Goal: Task Accomplishment & Management: Manage account settings

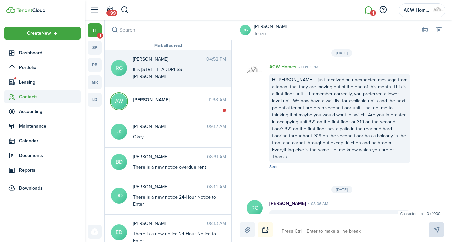
scroll to position [1101, 0]
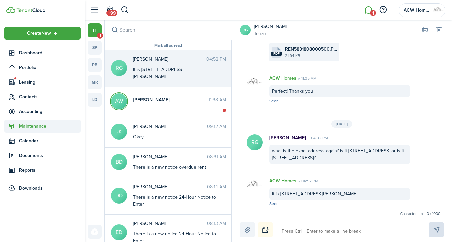
click at [32, 129] on span "Maintenance" at bounding box center [50, 126] width 62 height 7
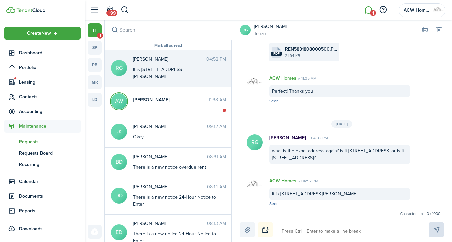
click at [33, 145] on span "Requests" at bounding box center [50, 141] width 62 height 7
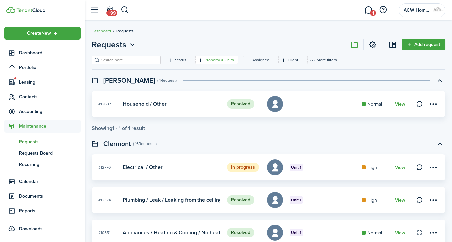
click at [206, 60] on filter-tag-label "Property & Units" at bounding box center [219, 60] width 29 height 6
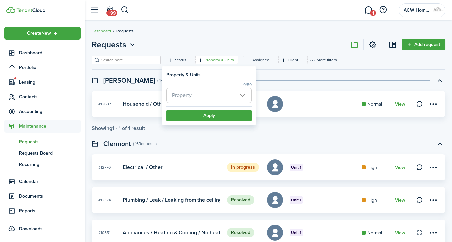
click at [209, 93] on span "Property" at bounding box center [209, 95] width 85 height 15
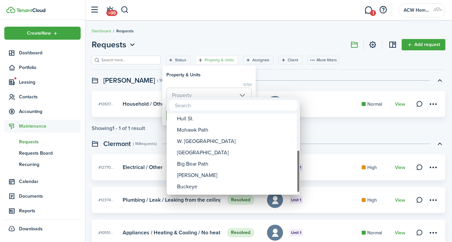
drag, startPoint x: 297, startPoint y: 137, endPoint x: 297, endPoint y: 176, distance: 39.4
click at [297, 176] on div at bounding box center [298, 171] width 3 height 43
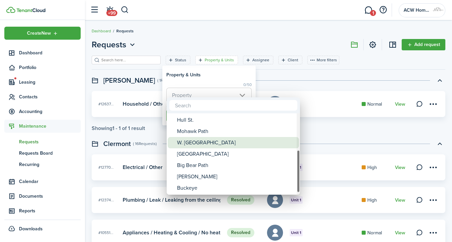
click at [232, 142] on div "W. [GEOGRAPHIC_DATA]" at bounding box center [236, 142] width 118 height 11
type input "W. [GEOGRAPHIC_DATA]"
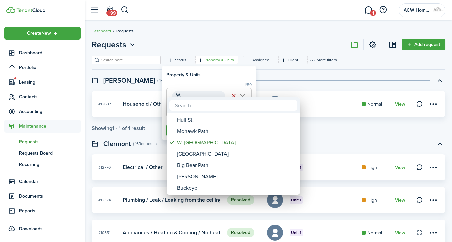
click at [293, 75] on div at bounding box center [226, 121] width 559 height 349
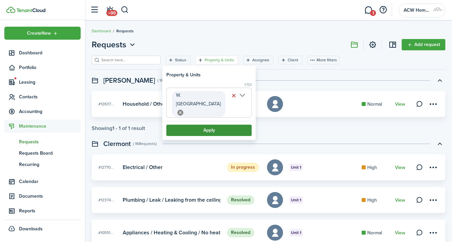
click at [204, 125] on button "Apply" at bounding box center [208, 130] width 85 height 11
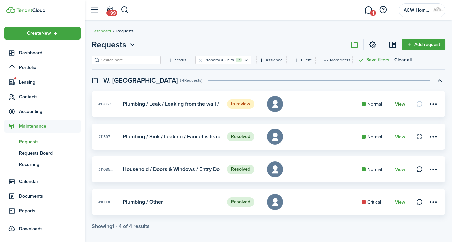
click at [401, 105] on link "View" at bounding box center [400, 104] width 10 height 5
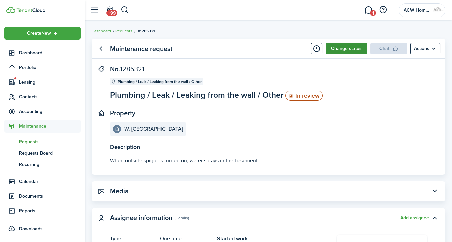
click at [349, 49] on button "Change status" at bounding box center [346, 48] width 41 height 11
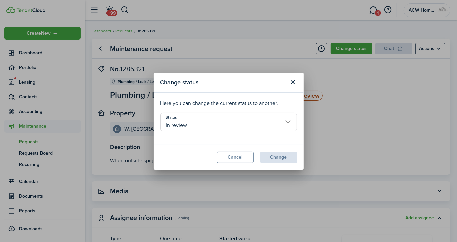
click at [221, 124] on input "In review" at bounding box center [228, 122] width 137 height 19
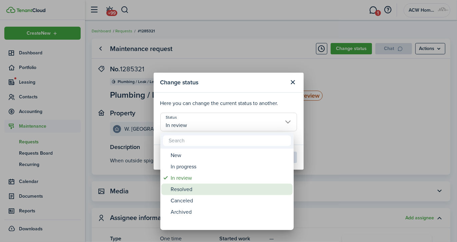
click at [187, 191] on div "Resolved" at bounding box center [230, 189] width 118 height 11
type input "Resolved"
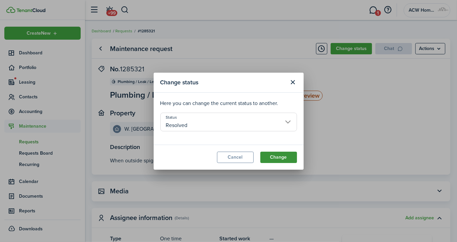
click at [280, 157] on button "Change" at bounding box center [279, 157] width 37 height 11
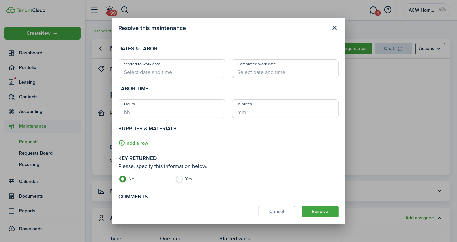
click at [197, 72] on input "Started to work date" at bounding box center [172, 68] width 107 height 19
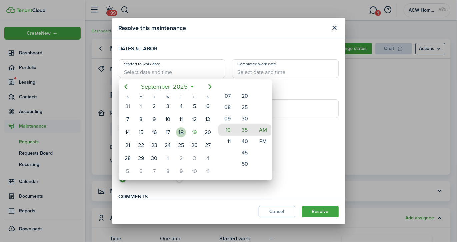
click at [184, 131] on div "18" at bounding box center [181, 132] width 10 height 10
drag, startPoint x: 233, startPoint y: 140, endPoint x: 234, endPoint y: 89, distance: 51.4
click at [234, 89] on div "Hour" at bounding box center [234, 104] width 3 height 31
click at [227, 127] on mbsc-wheel-item "12" at bounding box center [227, 129] width 16 height 11
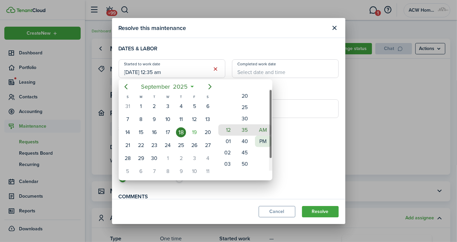
click at [264, 140] on mbsc-wheel-item "PM" at bounding box center [263, 141] width 16 height 11
type input "[DATE] 12:35 pm"
click at [315, 167] on div at bounding box center [229, 121] width 564 height 349
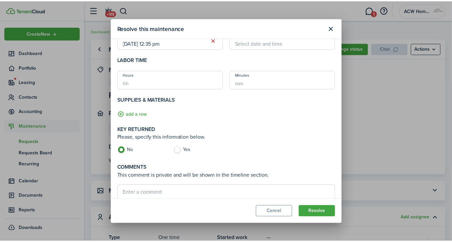
scroll to position [66, 0]
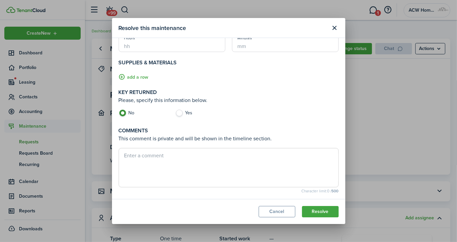
click at [148, 159] on textarea at bounding box center [229, 168] width 220 height 32
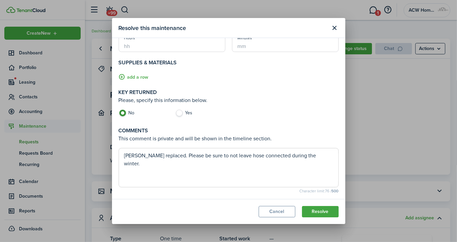
click at [124, 155] on textarea "[PERSON_NAME] replaced. Please be sure to not leave hose connected during the w…" at bounding box center [229, 168] width 220 height 32
type textarea "The [PERSON_NAME] had blown out. [PERSON_NAME] replaced. Please be sure to not …"
click at [320, 209] on button "Resolve" at bounding box center [320, 211] width 37 height 11
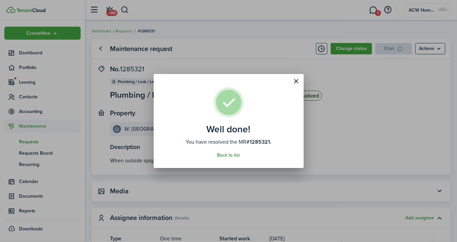
click at [271, 58] on div "Well done! You have resolved the MR #1285321. Back to list" at bounding box center [228, 121] width 457 height 242
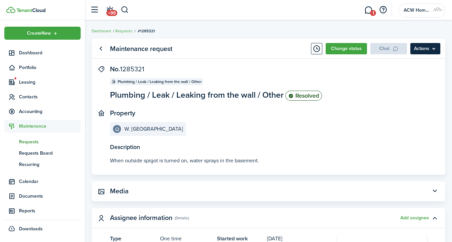
click at [433, 45] on menu-btn "Actions" at bounding box center [426, 48] width 30 height 11
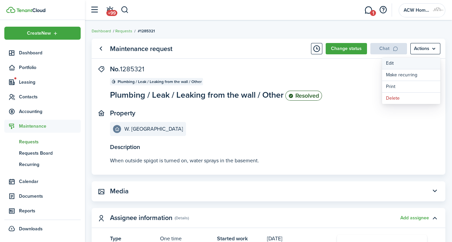
click at [396, 62] on link "Edit" at bounding box center [411, 63] width 58 height 11
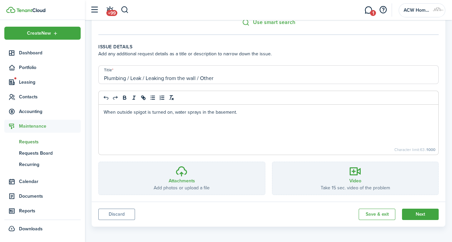
scroll to position [117, 0]
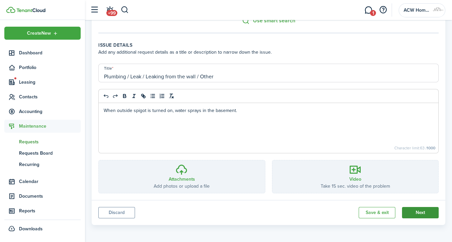
click at [431, 215] on button "Next" at bounding box center [420, 212] width 37 height 11
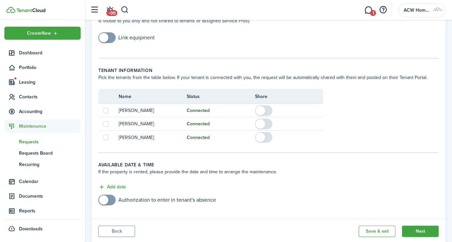
scroll to position [133, 0]
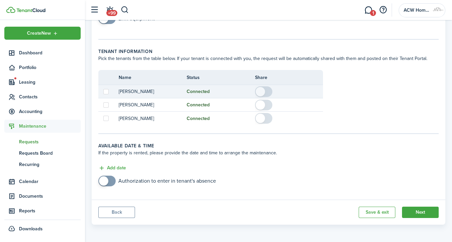
click at [267, 88] on span at bounding box center [264, 91] width 7 height 11
click at [260, 89] on span at bounding box center [260, 91] width 9 height 9
click at [105, 91] on label at bounding box center [105, 91] width 5 height 5
click at [103, 91] on input "checkbox" at bounding box center [103, 91] width 0 height 0
checkbox input "true"
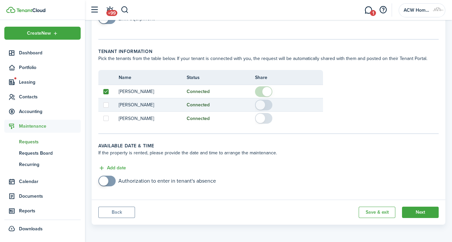
click at [105, 104] on label at bounding box center [105, 104] width 5 height 5
click at [103, 105] on input "checkbox" at bounding box center [103, 105] width 0 height 0
checkbox input "true"
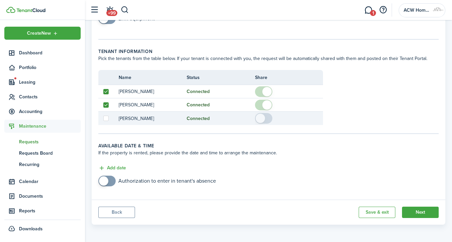
click at [107, 119] on label at bounding box center [105, 118] width 5 height 5
click at [103, 119] on input "checkbox" at bounding box center [103, 118] width 0 height 0
checkbox input "true"
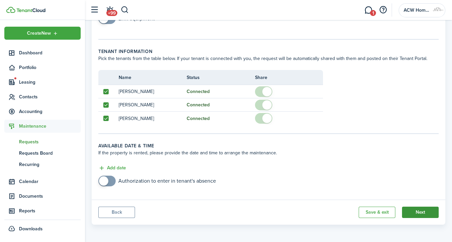
click at [428, 209] on button "Next" at bounding box center [420, 212] width 37 height 11
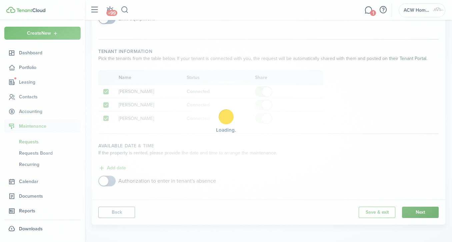
scroll to position [0, 0]
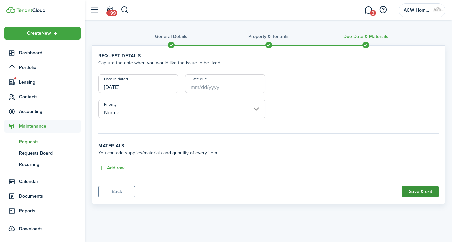
click at [428, 193] on button "Save & exit" at bounding box center [420, 191] width 37 height 11
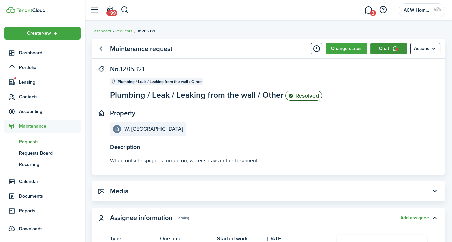
click at [389, 47] on link "Chat" at bounding box center [389, 48] width 37 height 11
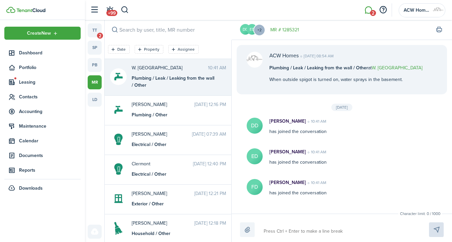
scroll to position [7, 0]
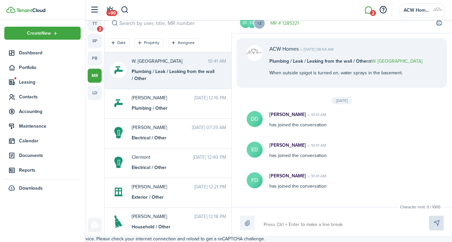
click at [282, 23] on link "MR # 1285321" at bounding box center [285, 23] width 29 height 7
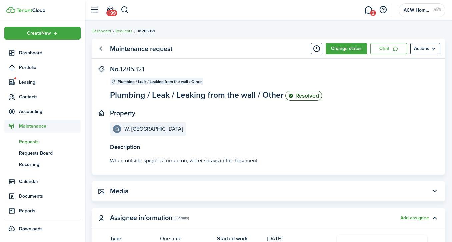
click at [309, 98] on status "Resolved" at bounding box center [304, 96] width 37 height 10
click at [423, 46] on menu-btn "Actions" at bounding box center [426, 48] width 30 height 11
click at [404, 65] on link "Edit" at bounding box center [411, 63] width 58 height 11
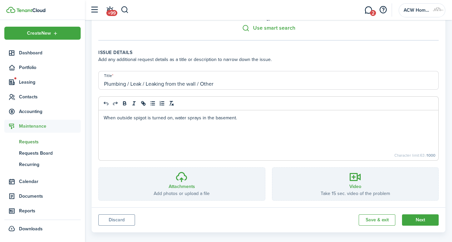
scroll to position [117, 0]
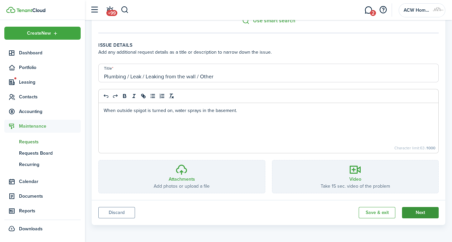
click at [423, 211] on button "Next" at bounding box center [420, 212] width 37 height 11
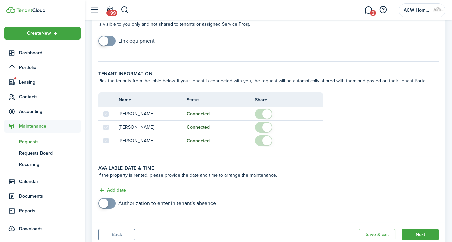
scroll to position [133, 0]
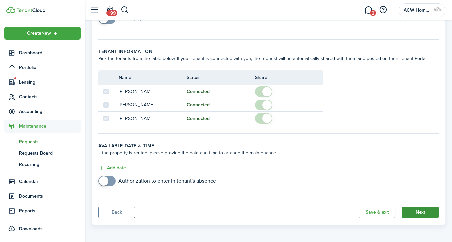
click at [424, 212] on button "Next" at bounding box center [420, 212] width 37 height 11
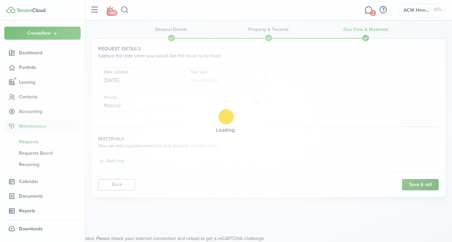
scroll to position [0, 0]
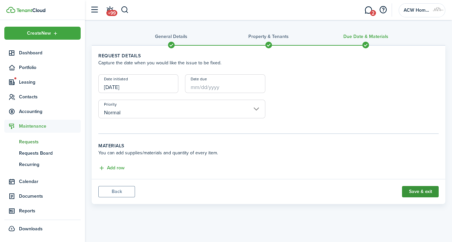
click at [427, 192] on button "Save & exit" at bounding box center [420, 191] width 37 height 11
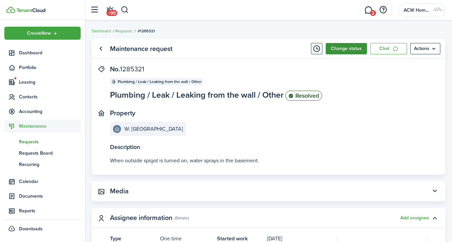
click at [352, 51] on button "Change status" at bounding box center [346, 48] width 41 height 11
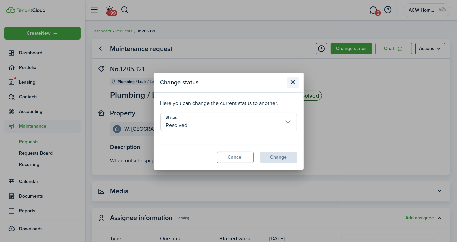
click at [295, 83] on button "Close modal" at bounding box center [293, 82] width 11 height 11
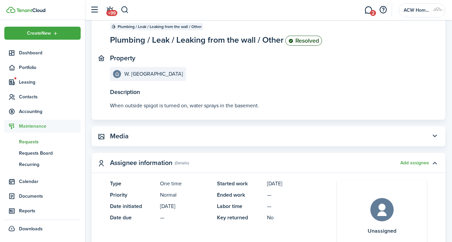
scroll to position [20, 0]
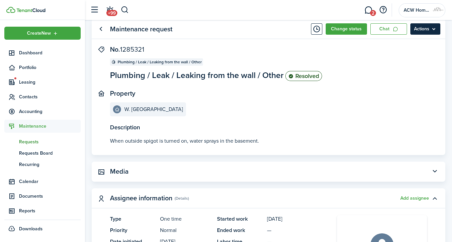
click at [418, 29] on menu-btn "Actions" at bounding box center [426, 28] width 30 height 11
click at [348, 108] on panel-main-section "Property [PERSON_NAME][GEOGRAPHIC_DATA]" at bounding box center [258, 103] width 297 height 27
click at [47, 152] on span "Requests Board" at bounding box center [50, 153] width 62 height 7
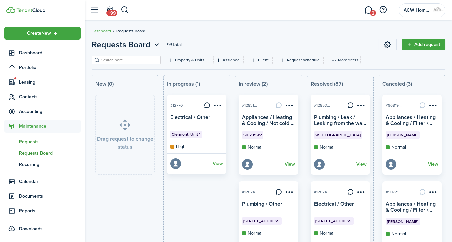
click at [26, 137] on link "rq Requests" at bounding box center [42, 141] width 76 height 11
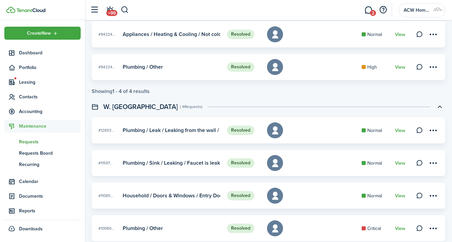
scroll to position [1035, 0]
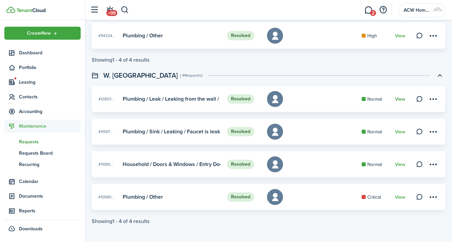
click at [404, 99] on link "View" at bounding box center [400, 99] width 10 height 5
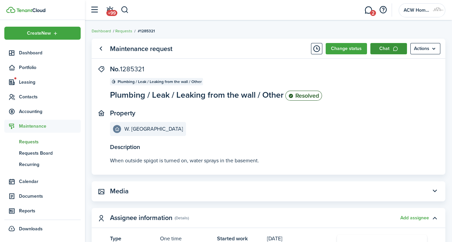
click at [386, 46] on link "Chat" at bounding box center [389, 48] width 37 height 11
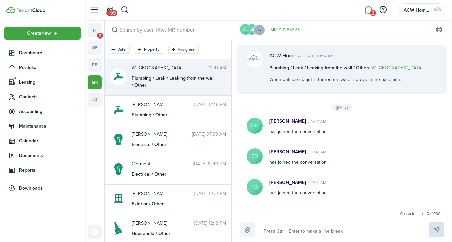
click at [305, 230] on textarea at bounding box center [339, 231] width 154 height 11
type textarea "T"
type textarea "Th"
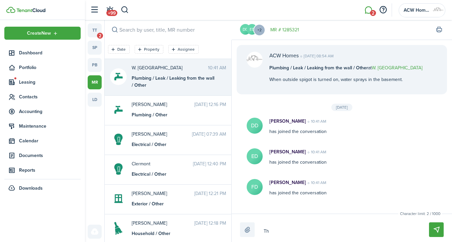
type textarea "The"
type textarea "The s"
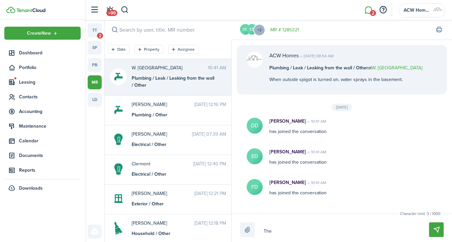
type textarea "The s"
type textarea "The sp"
type textarea "The spi"
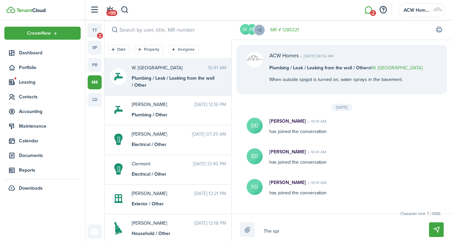
type textarea "The spig"
type textarea "The spigo"
type textarea "The spigot"
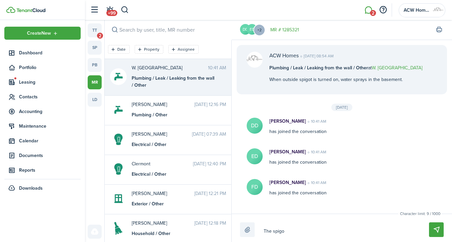
type textarea "The spigot"
type textarea "The spigot h"
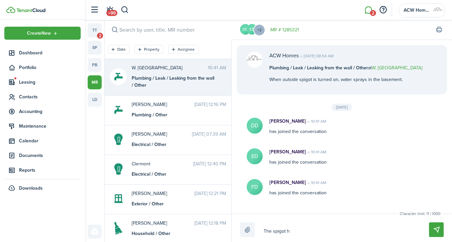
type textarea "The spigot ha"
type textarea "The spigot had"
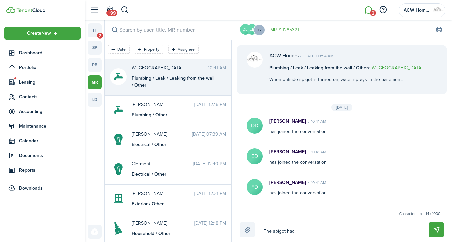
type textarea "The spigot had"
type textarea "The spigot had b"
type textarea "The spigot had bl"
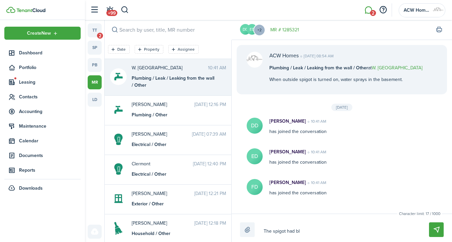
type textarea "The spigot had blo"
type textarea "The spigot had blow"
type textarea "The spigot had blown"
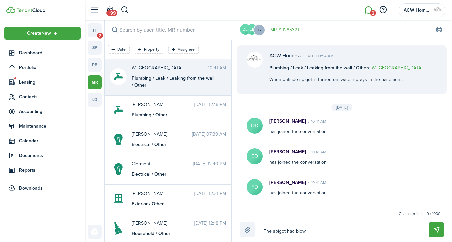
type textarea "The spigot had blown"
type textarea "The spigot had blown o"
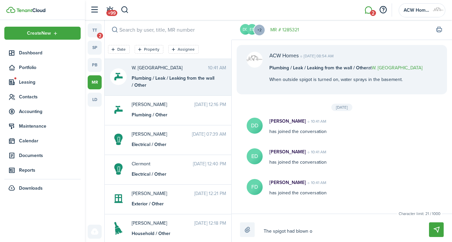
type textarea "The spigot had blown ou"
type textarea "The spigot had blown out"
type textarea "The spigot had blown out."
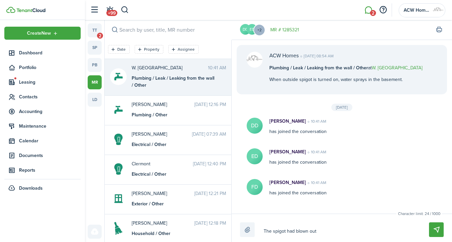
type textarea "The spigot had blown out."
type textarea "The spigot had blown out. J"
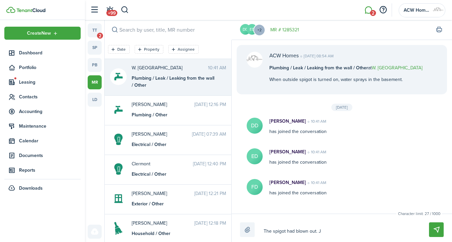
type textarea "The spigot had blown out. Ja"
type textarea "The spigot had blown out. Jak"
type textarea "The spigot had blown out. [PERSON_NAME]"
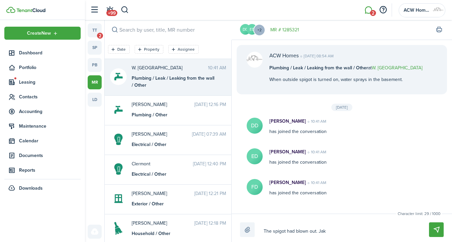
type textarea "The spigot had blown out. [PERSON_NAME]"
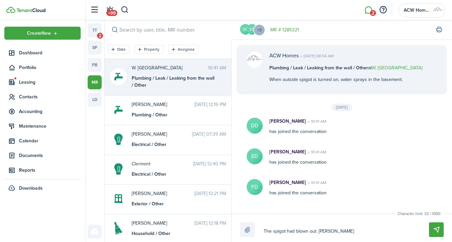
type textarea "The spigot had blown out. [PERSON_NAME] re"
type textarea "The spigot had blown out. [PERSON_NAME] rep"
type textarea "The spigot had blown out. [PERSON_NAME] repl"
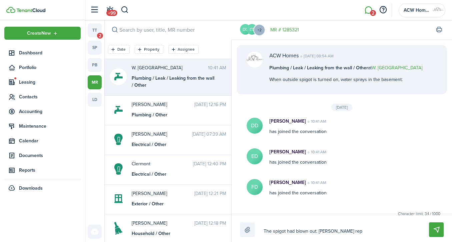
type textarea "The spigot had blown out. [PERSON_NAME] repl"
type textarea "The spigot had blown out. [PERSON_NAME] repla"
type textarea "The spigot had blown out. Jake replac"
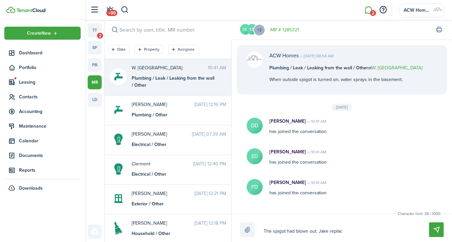
type textarea "The spigot had blown out. [PERSON_NAME] replace"
type textarea "The spigot had blown out. [PERSON_NAME] replaced"
type textarea "The spigot had blown out. [PERSON_NAME] replaced."
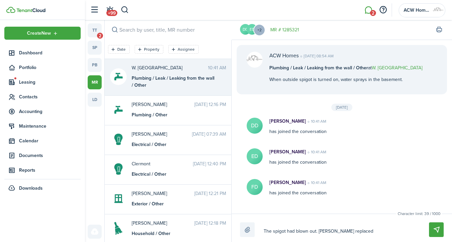
type textarea "The spigot had blown out. [PERSON_NAME] replaced."
type textarea "The spigot had blown out. [PERSON_NAME] replaced. P"
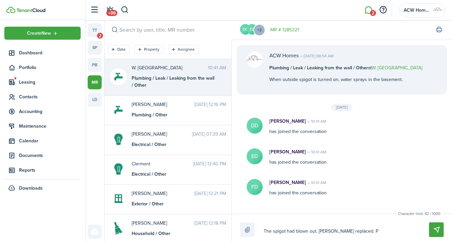
type textarea "The spigot had blown out. [PERSON_NAME] replaced. Pl"
type textarea "The spigot had blown out. [PERSON_NAME] replaced. Ple"
type textarea "The spigot had blown out. [PERSON_NAME] replaced. [GEOGRAPHIC_DATA]"
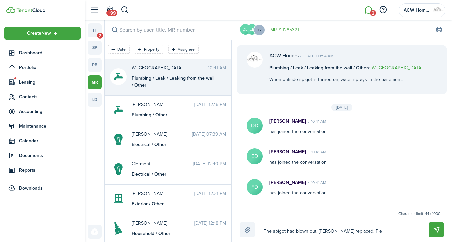
type textarea "The spigot had blown out. [PERSON_NAME] replaced. [GEOGRAPHIC_DATA]"
type textarea "The spigot had blown out. [PERSON_NAME] replaced. Pleas"
type textarea "The spigot had blown out. [PERSON_NAME] replaced. Please"
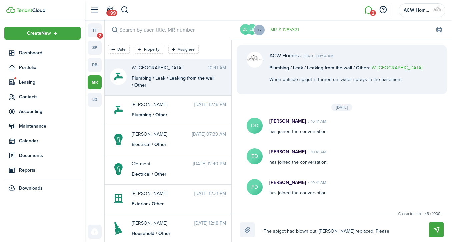
type textarea "The spigot had blown out. [PERSON_NAME] replaced. Please"
type textarea "The spigot had blown out. [PERSON_NAME] replaced. Please e"
type textarea "The spigot had blown out. [PERSON_NAME] replaced. Please en"
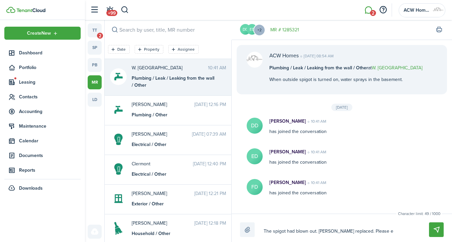
type textarea "The spigot had blown out. [PERSON_NAME] replaced. Please en"
type textarea "The spigot had blown out. [PERSON_NAME] replaced. Please ens"
type textarea "The spigot had blown out. [PERSON_NAME] replaced. Please ensu"
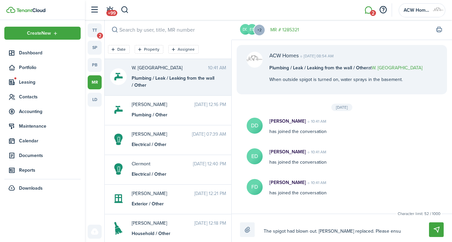
type textarea "The spigot had blown out. [PERSON_NAME] replaced. Please ensur"
type textarea "The spigot had blown out. [PERSON_NAME] replaced. Please ensure"
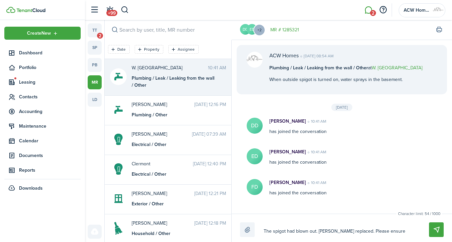
type textarea "The spigot had blown out. [PERSON_NAME] replaced. Please ensure"
type textarea "The spigot had blown out. [PERSON_NAME] replaced. Please ensure t"
type textarea "The spigot had blown out. [PERSON_NAME] replaced. Please ensure th"
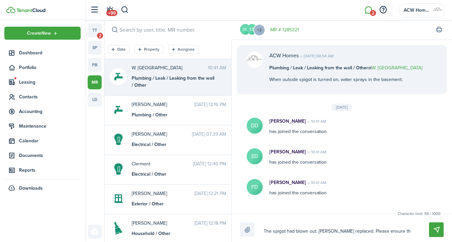
type textarea "The spigot had blown out. [PERSON_NAME] replaced. Please ensure the"
type textarea "The spigot had blown out. [PERSON_NAME] replaced. Please ensure the h"
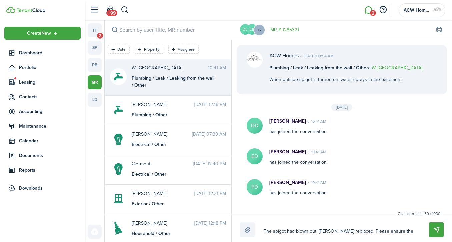
type textarea "The spigot had blown out. [PERSON_NAME] replaced. Please ensure the h"
type textarea "The spigot had blown out. [PERSON_NAME] replaced. Please ensure the ho"
type textarea "The spigot had blown out. [PERSON_NAME] replaced. Please ensure the hos"
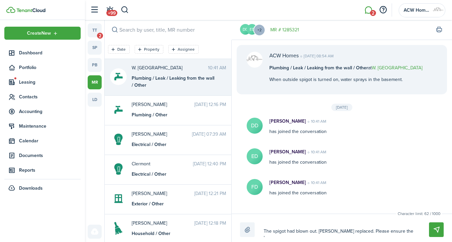
type textarea "The spigot had blown out. [PERSON_NAME] replaced. Please ensure the hose"
type textarea "The spigot had blown out. [PERSON_NAME] replaced. Please ensure the hose i"
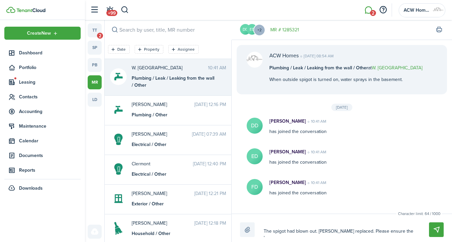
type textarea "The spigot had blown out. [PERSON_NAME] replaced. Please ensure the hose i"
type textarea "The spigot had blown out. [PERSON_NAME] replaced. Please ensure the hose is"
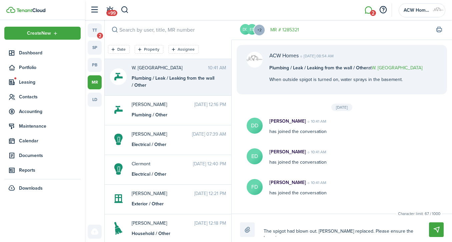
type textarea "The spigot had blown out. [PERSON_NAME] replaced. Please ensure the hose is d"
type textarea "The spigot had blown out. [PERSON_NAME] replaced. Please ensure the hose is di"
type textarea "The spigot had blown out. [PERSON_NAME] replaced. Please ensure the hose is dis"
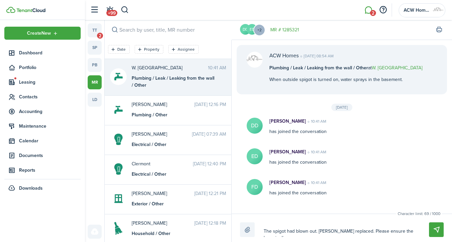
type textarea "The spigot had blown out. [PERSON_NAME] replaced. Please ensure the hose is dis"
type textarea "The spigot had blown out. [PERSON_NAME] replaced. Please ensure the hose is disc"
type textarea "The spigot had blown out. [PERSON_NAME] replaced. Please ensure the hose is dis…"
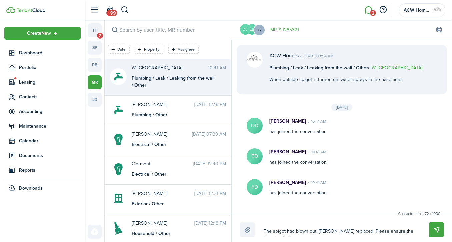
type textarea "The spigot had blown out. [PERSON_NAME] replaced. Please ensure the hose is dis…"
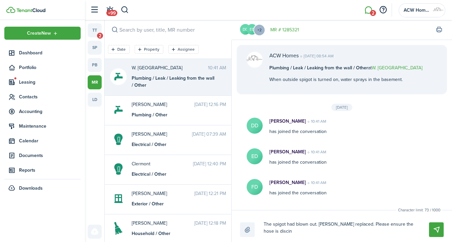
type textarea "The spigot had blown out. [PERSON_NAME] replaced. Please ensure the hose is dis…"
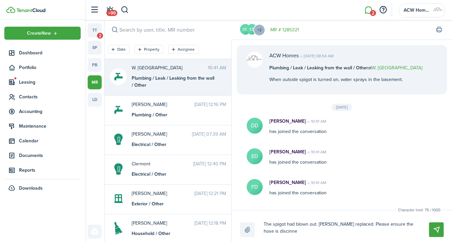
type textarea "The spigot had blown out. [PERSON_NAME] replaced. Please ensure the hose is dis…"
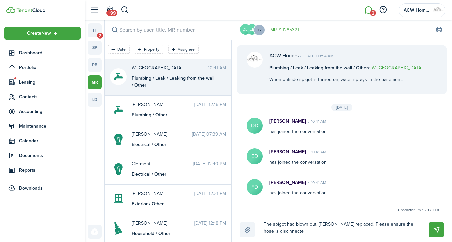
type textarea "The spigot had blown out. [PERSON_NAME] replaced. Please ensure the hose is dis…"
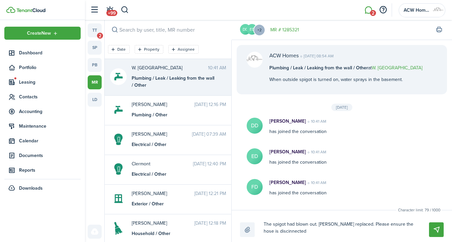
type textarea "The spigot had blown out. [PERSON_NAME] replaced. Please ensure the hose is dis…"
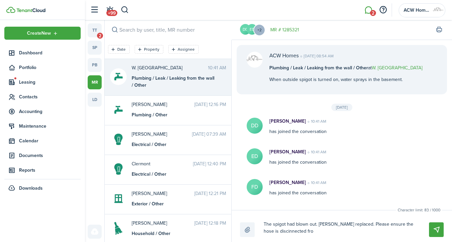
type textarea "The spigot had blown out. [PERSON_NAME] replaced. Please ensure the hose is dis…"
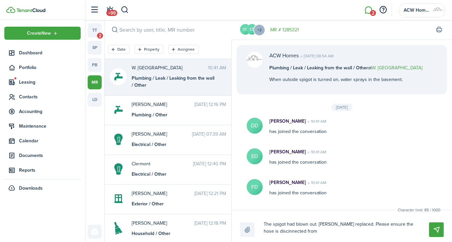
type textarea "The spigot had blown out. [PERSON_NAME] replaced. Please ensure the hose is dis…"
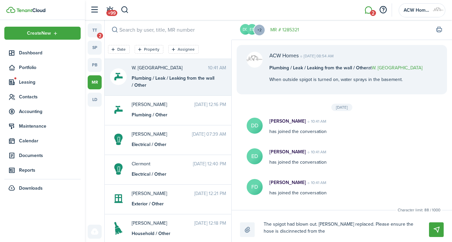
type textarea "The spigot had blown out. [PERSON_NAME] replaced. Please ensure the hose is dis…"
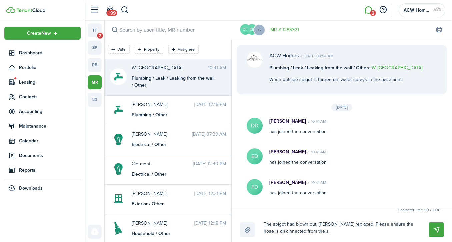
type textarea "The spigot had blown out. [PERSON_NAME] replaced. Please ensure the hose is dis…"
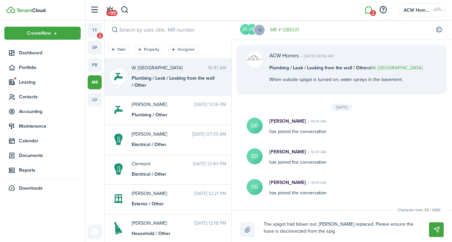
type textarea "The spigot had blown out. [PERSON_NAME] replaced. Please ensure the hose is dis…"
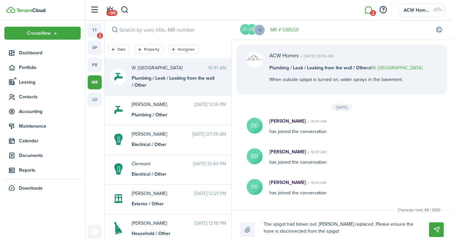
type textarea "The spigot had blown out. [PERSON_NAME] replaced. Please ensure the hose is dis…"
click at [433, 228] on button "Send" at bounding box center [436, 230] width 15 height 15
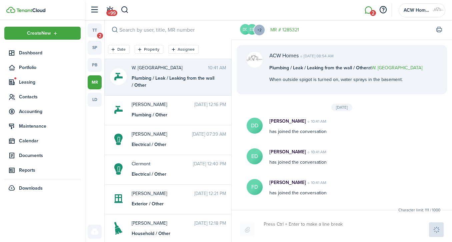
scroll to position [39, 0]
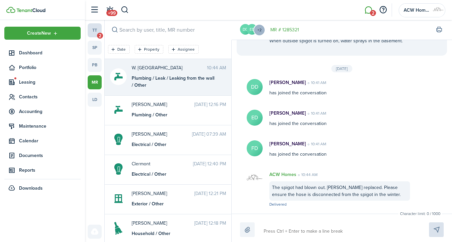
click at [94, 26] on link "tt 2" at bounding box center [95, 30] width 14 height 14
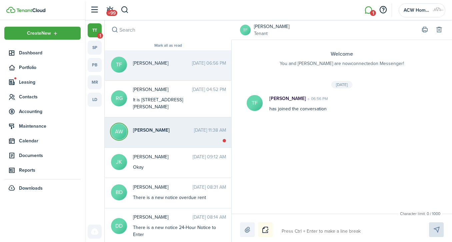
click at [163, 130] on span "[PERSON_NAME]" at bounding box center [163, 130] width 61 height 7
